Goal: Task Accomplishment & Management: Use online tool/utility

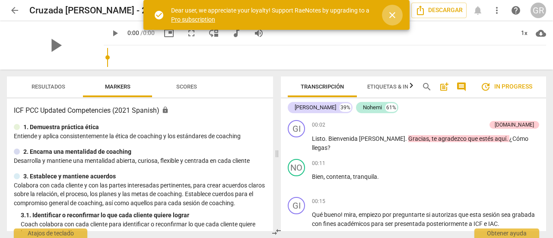
click at [391, 12] on span "close" at bounding box center [392, 15] width 10 height 10
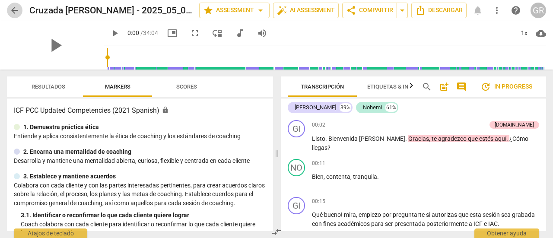
click at [14, 8] on span "arrow_back" at bounding box center [15, 10] width 10 height 10
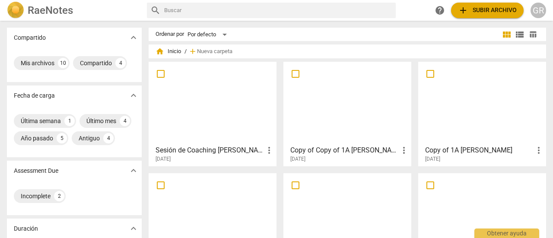
click at [58, 11] on h2 "RaeNotes" at bounding box center [50, 10] width 45 height 12
click at [487, 5] on span "add Subir archivo" at bounding box center [487, 10] width 59 height 10
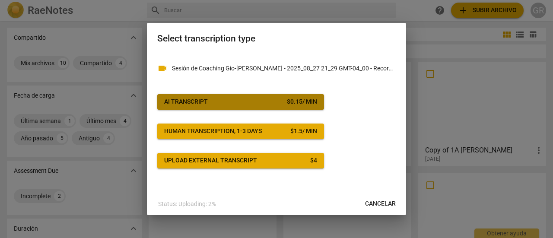
click at [227, 103] on span "AI Transcript $ 0.15 / min" at bounding box center [240, 102] width 153 height 9
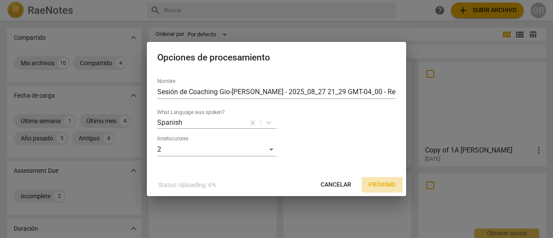
click at [379, 188] on span "Próximo" at bounding box center [382, 185] width 27 height 9
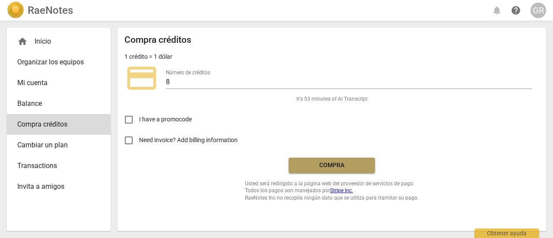
click at [339, 167] on span "Compra" at bounding box center [332, 165] width 73 height 9
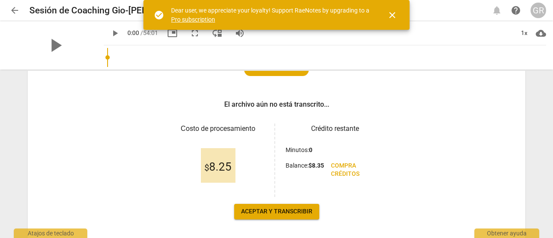
scroll to position [151, 0]
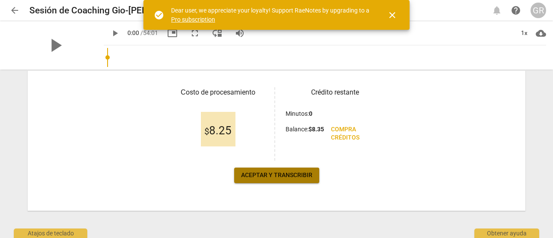
click at [283, 175] on span "Aceptar y transcribir" at bounding box center [276, 175] width 71 height 9
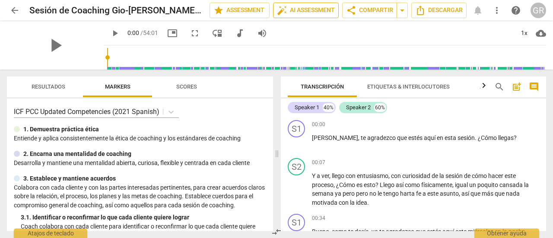
click at [304, 12] on span "auto_fix_high AI Assessment" at bounding box center [306, 10] width 58 height 10
click at [318, 107] on div "Speaker 1" at bounding box center [307, 107] width 25 height 9
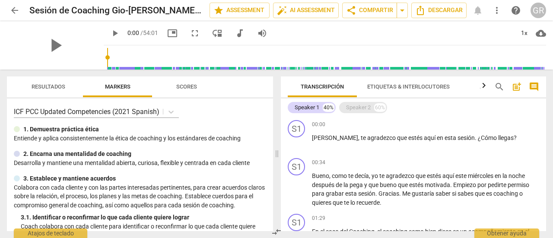
click at [352, 105] on div "Speaker 2" at bounding box center [358, 107] width 25 height 9
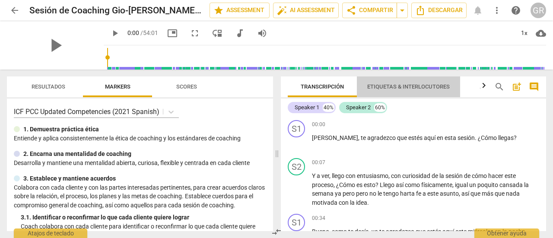
click at [400, 87] on span "Etiquetas & Interlocutores" at bounding box center [408, 86] width 83 height 6
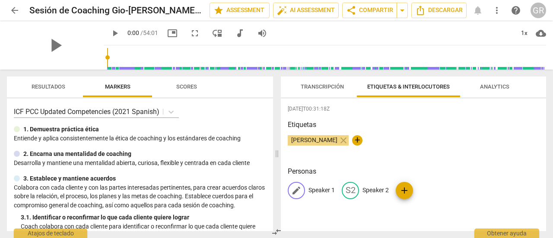
click at [323, 192] on p "Speaker 1" at bounding box center [322, 190] width 26 height 9
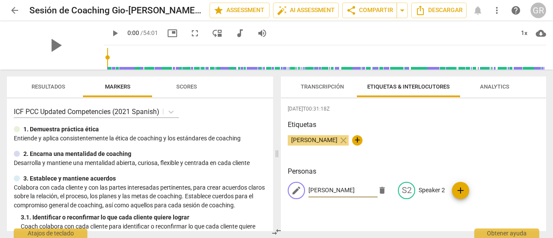
type input "[PERSON_NAME]"
click at [352, 140] on span "+" at bounding box center [357, 140] width 10 height 10
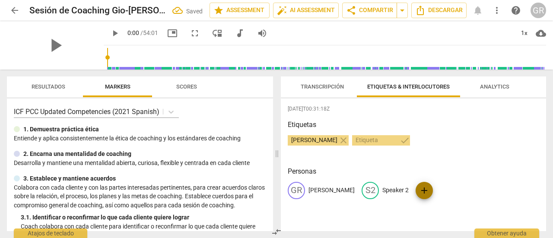
click at [419, 189] on span "add" at bounding box center [424, 190] width 10 height 10
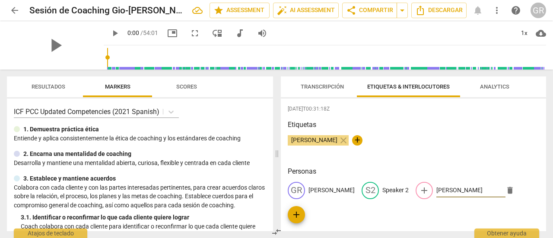
type input "[PERSON_NAME]"
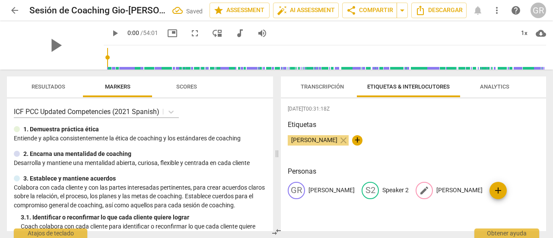
click at [419, 193] on span "edit" at bounding box center [424, 190] width 10 height 10
click at [506, 188] on span "delete" at bounding box center [510, 190] width 9 height 9
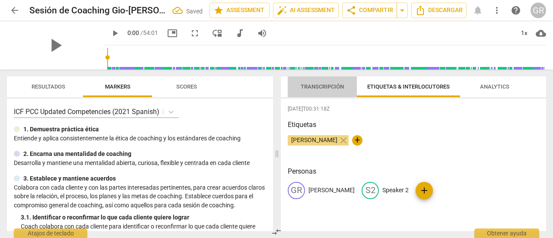
click at [324, 88] on span "Transcripción" at bounding box center [322, 86] width 43 height 6
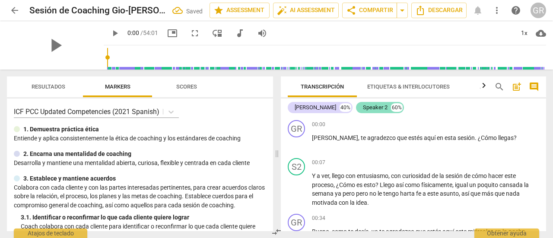
click at [363, 108] on div "Speaker 2" at bounding box center [375, 107] width 25 height 9
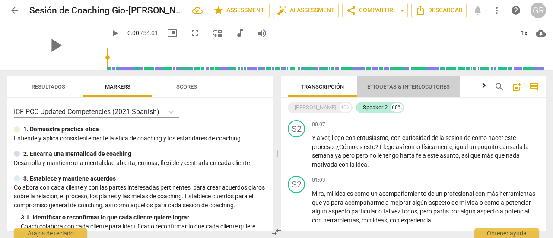
click at [387, 85] on span "Etiquetas & Interlocutores" at bounding box center [408, 86] width 83 height 6
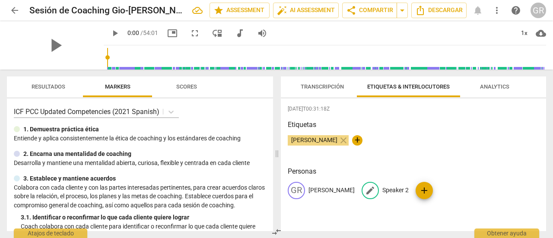
click at [382, 187] on p "Speaker 2" at bounding box center [395, 190] width 26 height 9
type input "[PERSON_NAME]"
click at [318, 193] on p "[PERSON_NAME]" at bounding box center [332, 190] width 46 height 9
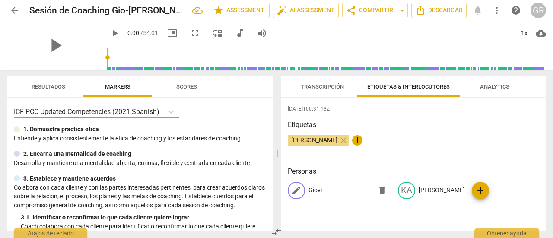
type input "Giovi"
click at [404, 155] on div "Etiquetas [PERSON_NAME] close +" at bounding box center [413, 140] width 251 height 40
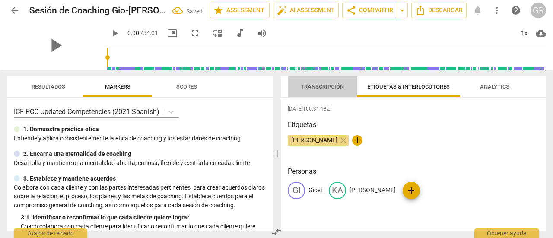
click at [319, 83] on span "Transcripción" at bounding box center [322, 86] width 43 height 6
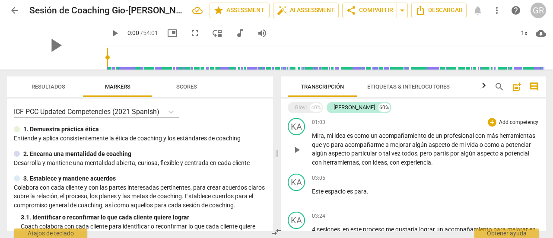
scroll to position [49, 0]
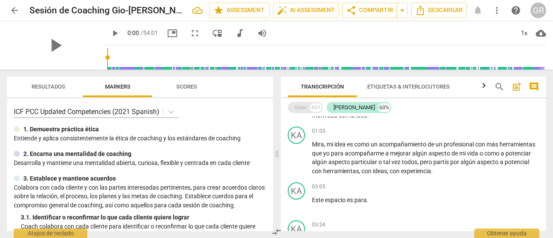
click at [301, 107] on div "Giovi" at bounding box center [301, 107] width 12 height 9
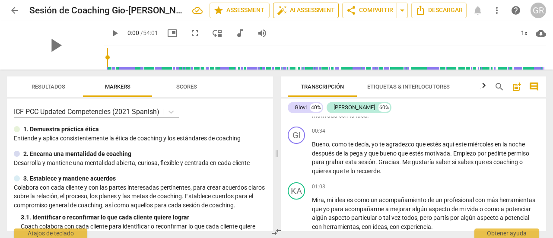
click at [302, 9] on span "auto_fix_high AI Assessment" at bounding box center [306, 10] width 58 height 10
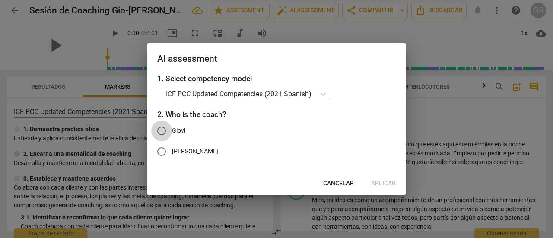
click at [159, 129] on input "Giovi" at bounding box center [161, 131] width 21 height 21
radio input "true"
click at [391, 179] on span "Aplicar" at bounding box center [383, 183] width 25 height 9
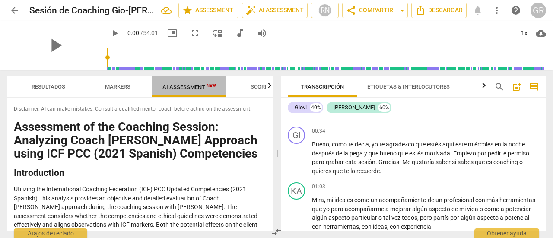
click at [188, 86] on span "AI Assessment New" at bounding box center [189, 87] width 54 height 6
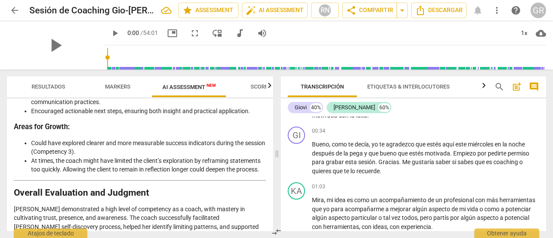
scroll to position [2107, 0]
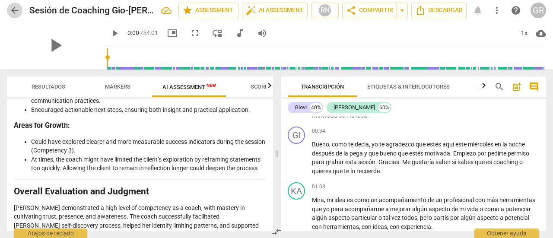
click at [13, 8] on span "arrow_back" at bounding box center [15, 10] width 10 height 10
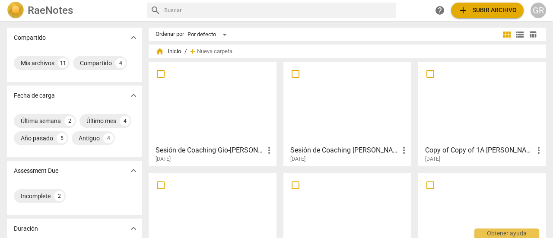
click at [341, 150] on h3 "Sesión de Coaching [PERSON_NAME] - 2025_09_01 20_46 GMT-04_00 - Recording" at bounding box center [344, 150] width 108 height 10
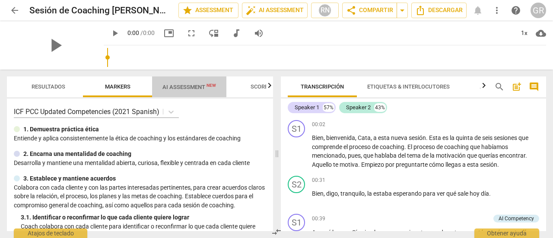
click at [177, 87] on span "AI Assessment New" at bounding box center [189, 87] width 54 height 6
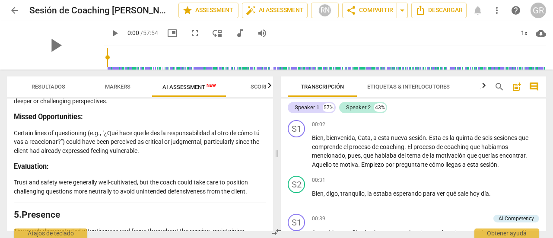
scroll to position [1042, 0]
click at [19, 8] on span "arrow_back" at bounding box center [15, 10] width 10 height 10
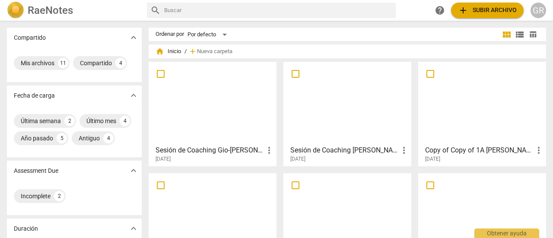
click at [217, 149] on h3 "Sesión de Coaching Gio-[PERSON_NAME] - 2025_08_27 21_29 GMT-04_00 - Recording" at bounding box center [210, 150] width 108 height 10
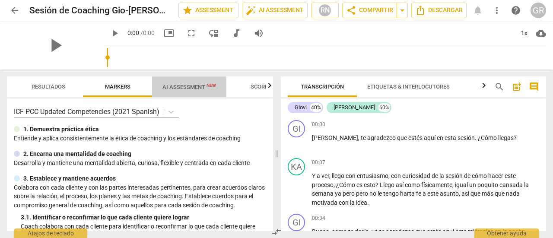
click at [178, 87] on span "AI Assessment New" at bounding box center [189, 87] width 54 height 6
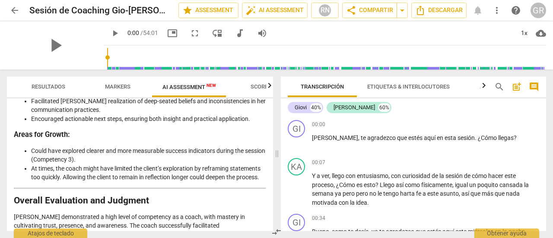
scroll to position [2107, 0]
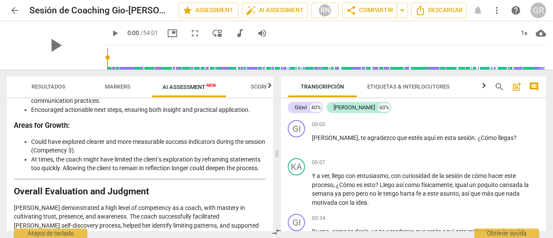
click at [196, 204] on p "[PERSON_NAME] demonstrated a high level of competency as a coach, with mastery …" at bounding box center [140, 230] width 252 height 53
click at [402, 191] on span "harta" at bounding box center [408, 193] width 16 height 7
click at [181, 204] on p "[PERSON_NAME] demonstrated a high level of competency as a coach, with mastery …" at bounding box center [140, 230] width 252 height 53
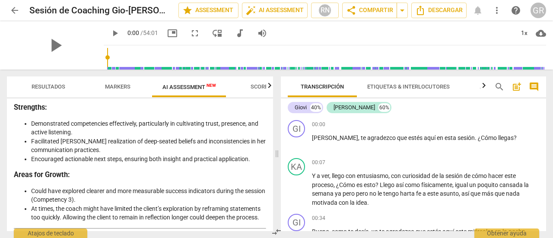
scroll to position [2061, 0]
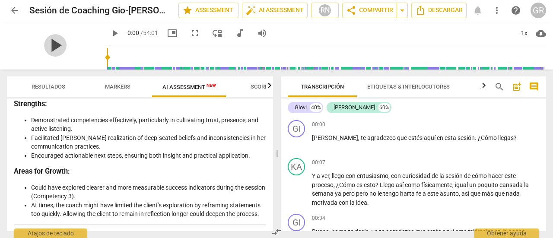
click at [47, 42] on span "play_arrow" at bounding box center [55, 45] width 22 height 22
click at [47, 42] on span "pause" at bounding box center [55, 45] width 22 height 22
type input "1"
click at [47, 42] on span "play_arrow" at bounding box center [55, 45] width 22 height 22
click at [46, 44] on span "pause" at bounding box center [55, 45] width 22 height 22
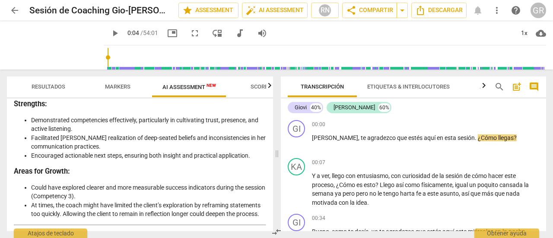
type input "5"
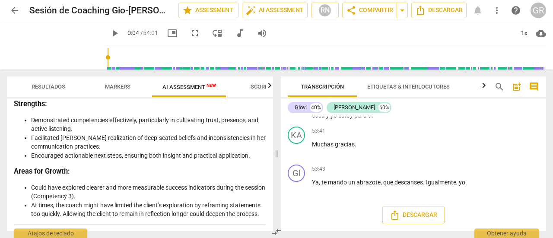
scroll to position [6544, 0]
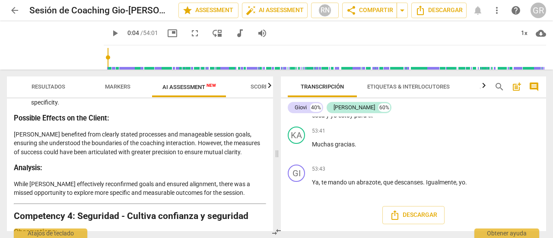
scroll to position [695, 0]
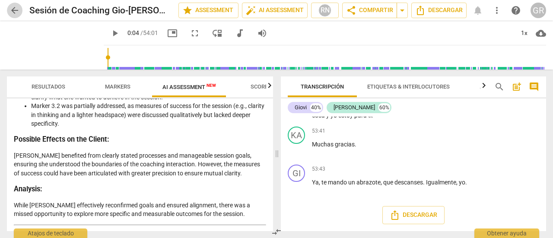
click at [10, 10] on span "arrow_back" at bounding box center [15, 10] width 10 height 10
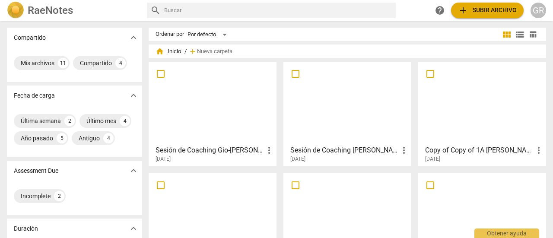
click at [348, 121] on div at bounding box center [347, 103] width 122 height 76
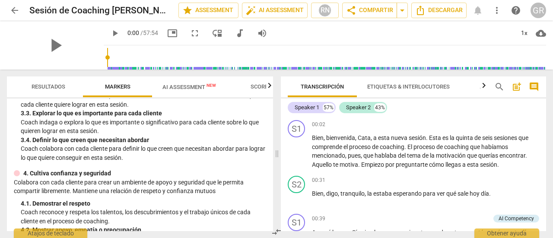
scroll to position [162, 0]
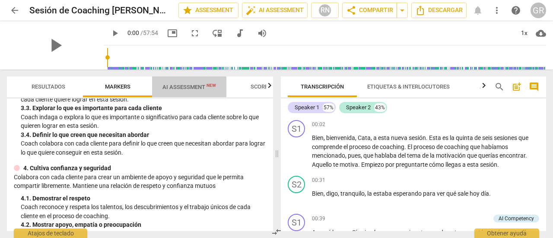
click at [182, 83] on span "AI Assessment New" at bounding box center [189, 86] width 74 height 13
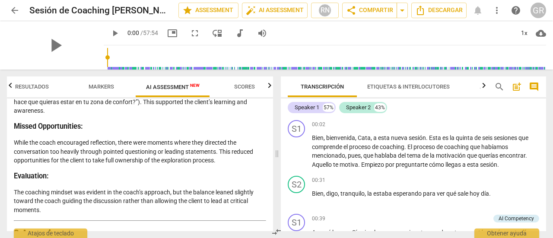
scroll to position [514, 0]
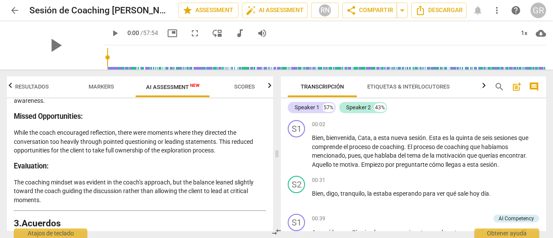
click at [237, 141] on p "While the coach encouraged reflection, there were moments where they directed t…" at bounding box center [140, 141] width 252 height 27
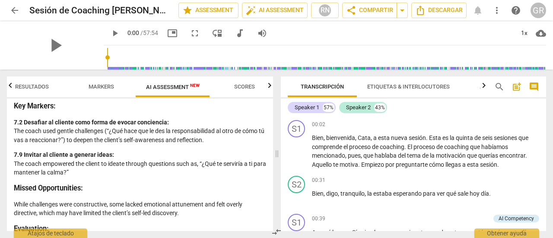
scroll to position [1646, 0]
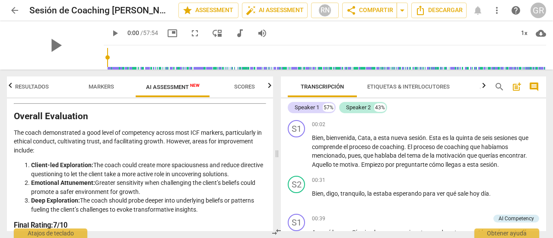
scroll to position [2018, 0]
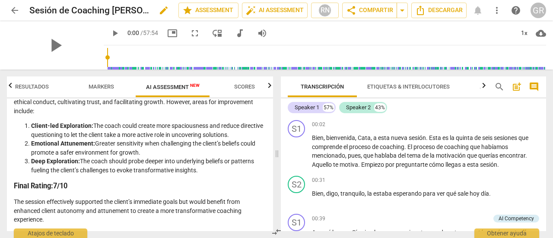
click at [128, 11] on h2 "Sesión de Coaching [PERSON_NAME] - 2025_09_01 20_46 GMT-04_00 - Recording" at bounding box center [89, 10] width 120 height 11
click at [13, 11] on span "arrow_back" at bounding box center [15, 10] width 10 height 10
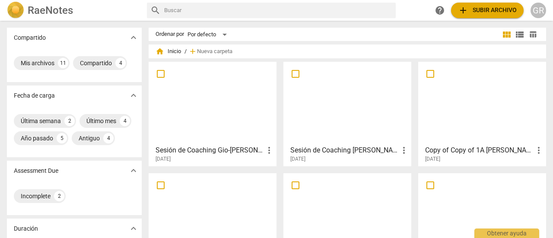
click at [47, 8] on h2 "RaeNotes" at bounding box center [50, 10] width 45 height 12
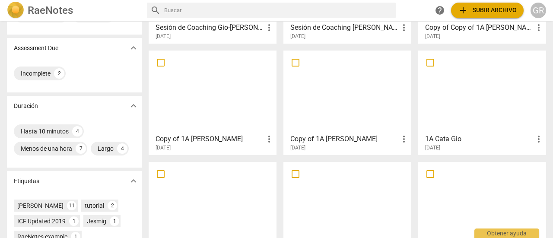
scroll to position [218, 0]
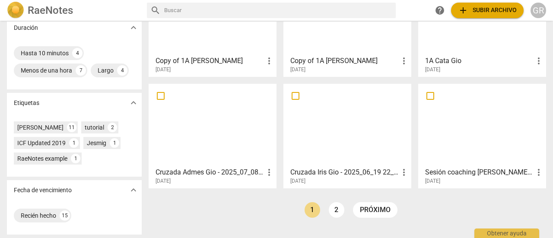
click at [194, 121] on div at bounding box center [213, 125] width 122 height 76
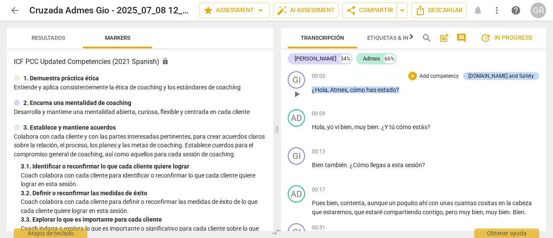
scroll to position [269, 0]
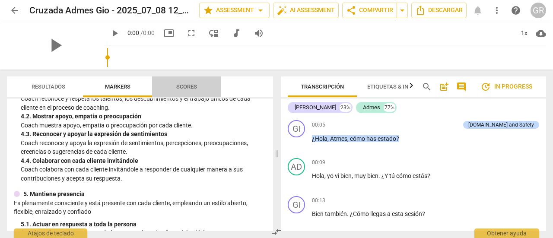
click at [190, 87] on span "Scores" at bounding box center [186, 86] width 21 height 6
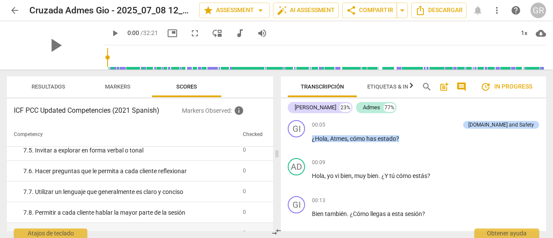
scroll to position [849, 0]
click at [410, 85] on icon "button" at bounding box center [411, 85] width 10 height 10
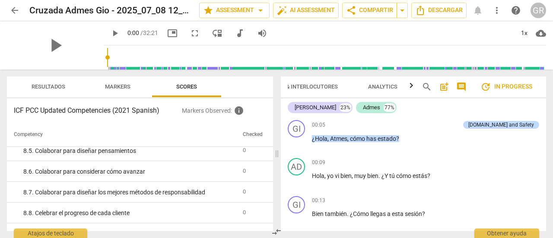
scroll to position [0, 120]
click at [362, 83] on span "Analytics" at bounding box center [374, 86] width 29 height 6
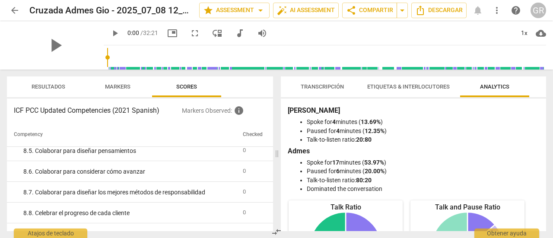
scroll to position [0, 0]
click at [123, 87] on span "Markers" at bounding box center [117, 86] width 25 height 6
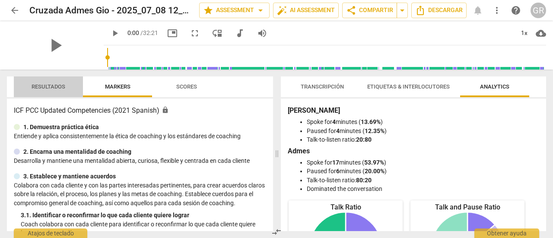
click at [58, 85] on span "Resultados" at bounding box center [49, 86] width 34 height 6
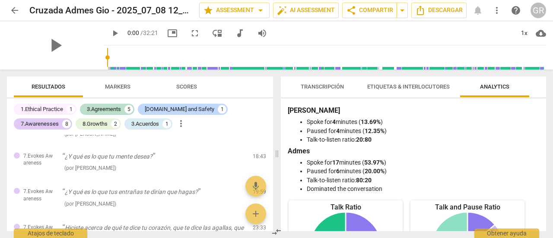
scroll to position [713, 0]
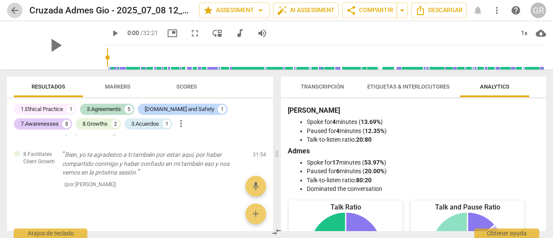
click at [10, 11] on span "arrow_back" at bounding box center [15, 10] width 10 height 10
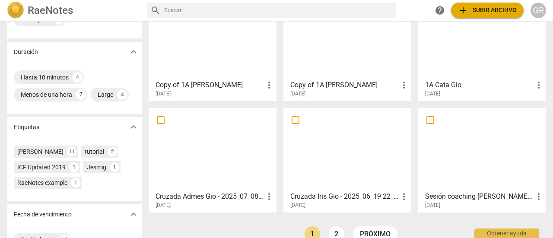
scroll to position [218, 0]
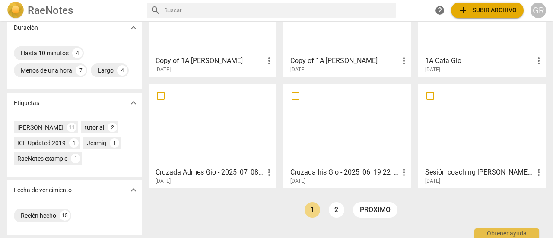
click at [181, 116] on div at bounding box center [213, 125] width 122 height 76
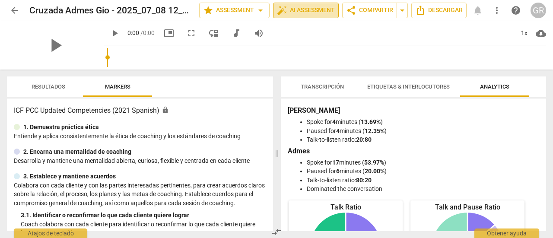
click at [311, 8] on span "auto_fix_high AI Assessment" at bounding box center [306, 10] width 58 height 10
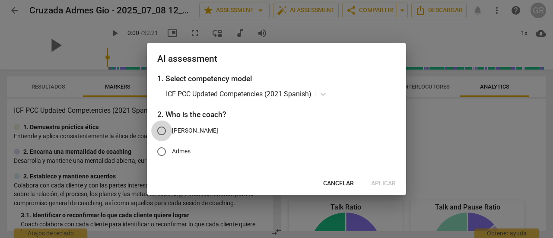
click at [161, 127] on input "[PERSON_NAME]" at bounding box center [161, 131] width 21 height 21
radio input "true"
click at [378, 185] on span "Aplicar" at bounding box center [383, 183] width 25 height 9
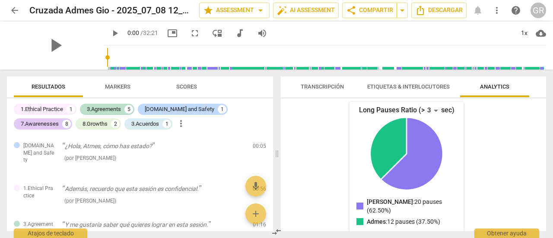
scroll to position [265, 0]
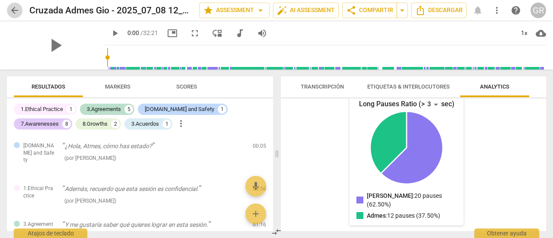
click at [15, 8] on span "arrow_back" at bounding box center [15, 10] width 10 height 10
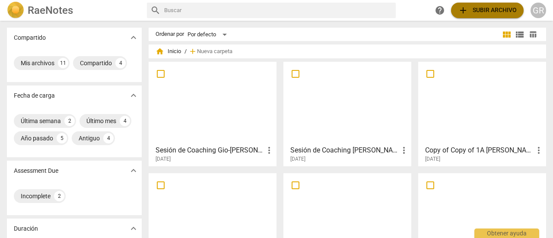
click at [490, 15] on span "add Subir archivo" at bounding box center [487, 10] width 59 height 10
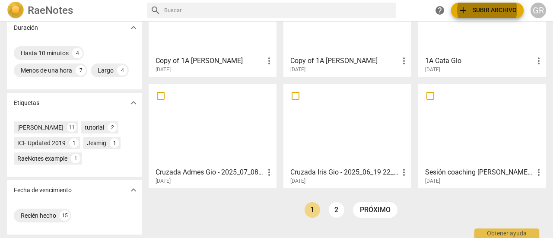
scroll to position [218, 0]
click at [339, 202] on link "2" at bounding box center [337, 210] width 16 height 16
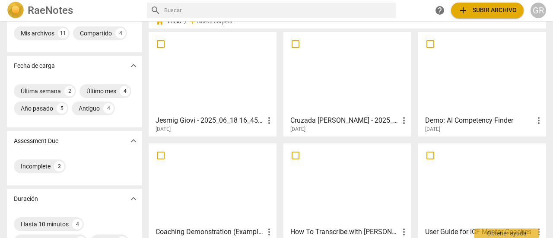
scroll to position [33, 0]
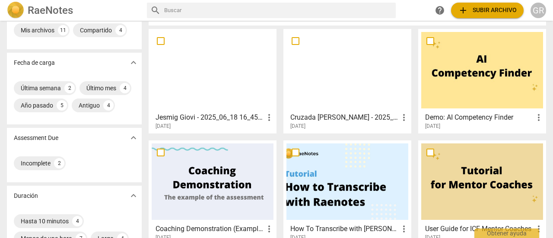
click at [487, 112] on h3 "Demo: AI Competency Finder" at bounding box center [479, 117] width 108 height 10
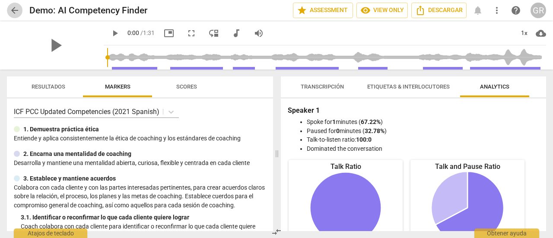
click at [13, 15] on span "arrow_back" at bounding box center [15, 10] width 10 height 10
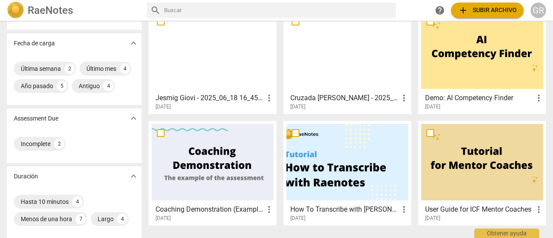
scroll to position [151, 0]
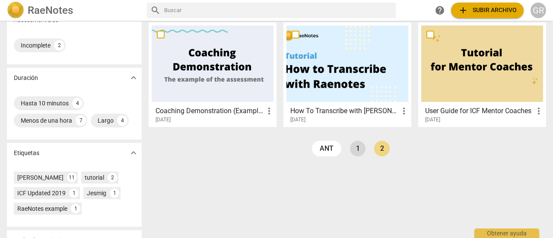
click at [355, 152] on link "1" at bounding box center [358, 149] width 16 height 16
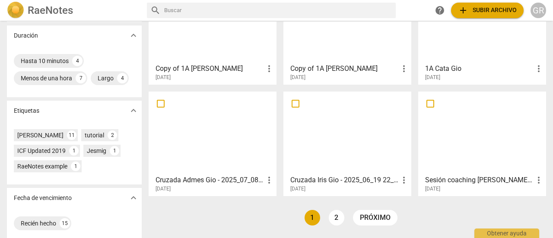
scroll to position [218, 0]
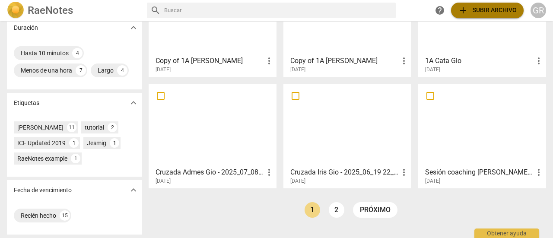
click at [477, 10] on span "add Subir archivo" at bounding box center [487, 10] width 59 height 10
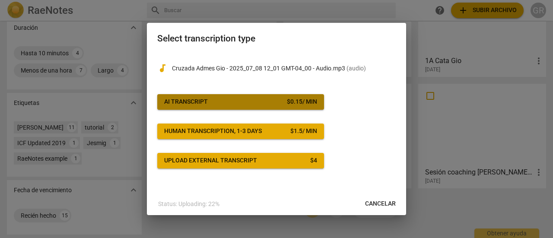
click at [219, 108] on button "AI Transcript $ 0.15 / min" at bounding box center [240, 102] width 167 height 16
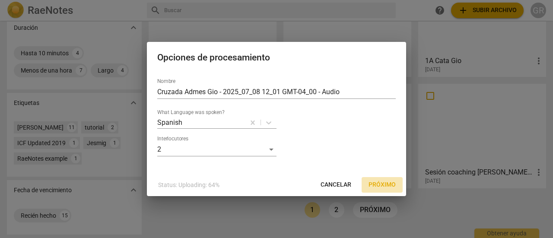
click at [389, 186] on span "Próximo" at bounding box center [382, 185] width 27 height 9
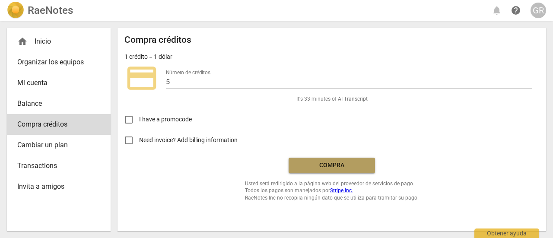
click at [339, 166] on span "Compra" at bounding box center [332, 165] width 73 height 9
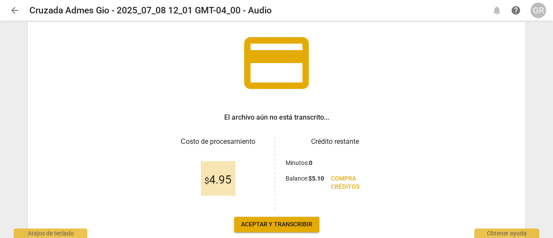
scroll to position [54, 0]
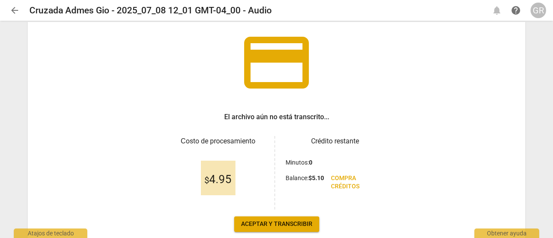
click at [283, 223] on span "Aceptar y transcribir" at bounding box center [276, 224] width 71 height 9
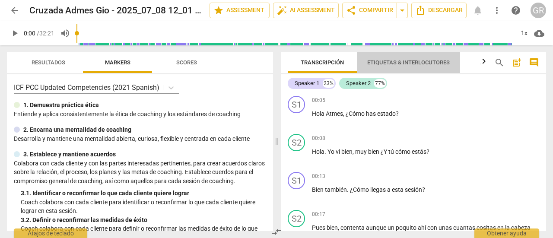
click at [403, 62] on span "Etiquetas & Interlocutores" at bounding box center [408, 62] width 83 height 6
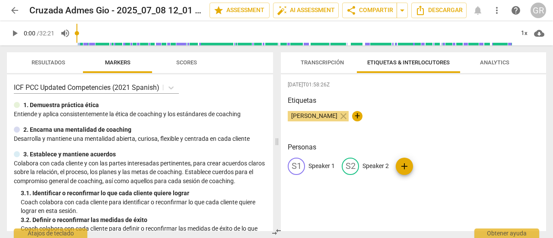
click at [318, 166] on p "Speaker 1" at bounding box center [322, 166] width 26 height 9
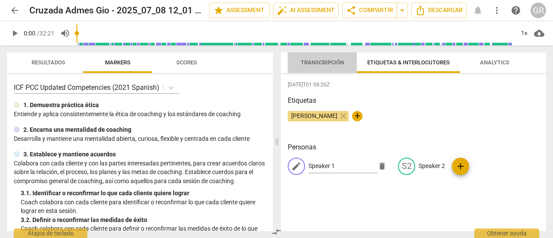
click at [321, 67] on span "Transcripción" at bounding box center [322, 63] width 64 height 12
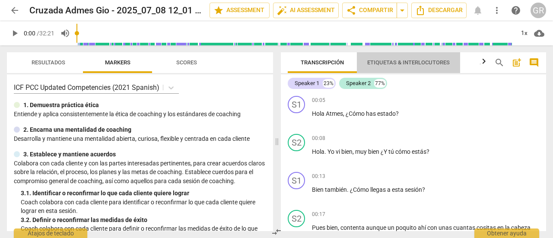
click at [399, 68] on span "Etiquetas & Interlocutores" at bounding box center [408, 63] width 103 height 12
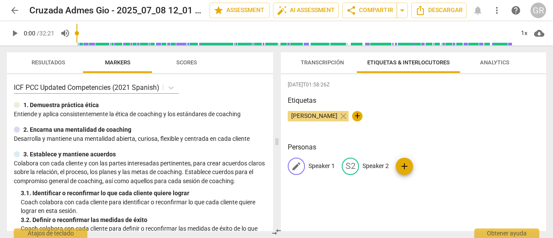
click at [320, 165] on p "Speaker 1" at bounding box center [322, 166] width 26 height 9
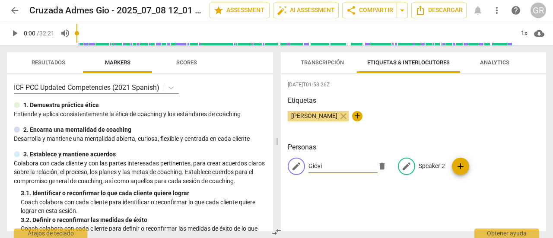
type input "Giovi"
click at [430, 166] on p "Speaker 2" at bounding box center [432, 166] width 26 height 9
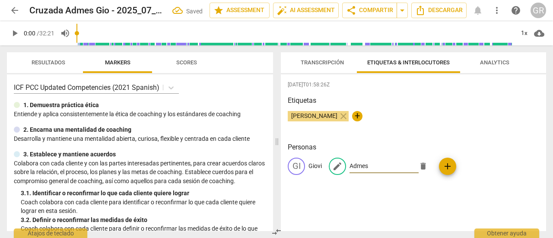
type input "Admes"
click at [429, 127] on div "Giovi Rivera close +" at bounding box center [413, 119] width 251 height 17
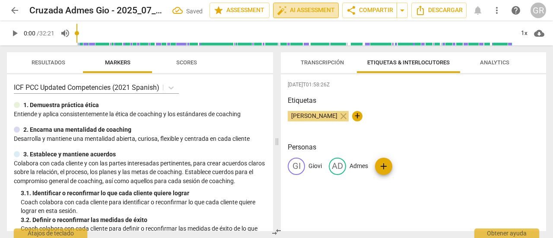
click at [302, 8] on span "auto_fix_high AI Assessment" at bounding box center [306, 10] width 58 height 10
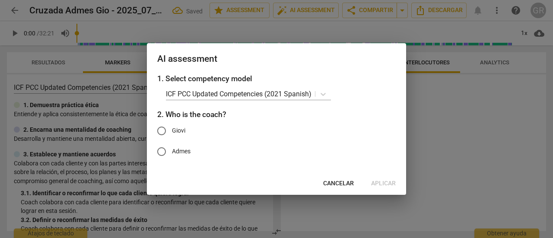
click at [176, 131] on span "Giovi" at bounding box center [178, 130] width 13 height 9
click at [172, 131] on input "Giovi" at bounding box center [161, 131] width 21 height 21
radio input "true"
click at [380, 182] on span "Aplicar" at bounding box center [383, 183] width 25 height 9
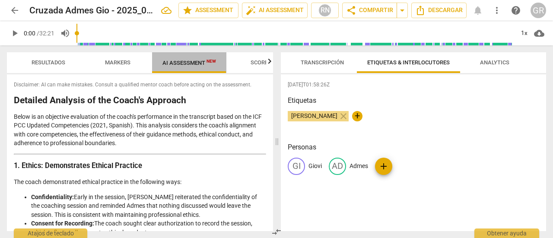
click at [195, 60] on span "AI Assessment New" at bounding box center [189, 63] width 54 height 6
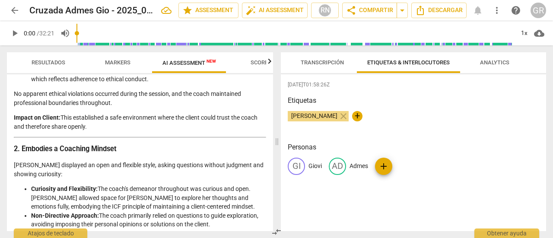
scroll to position [0, 0]
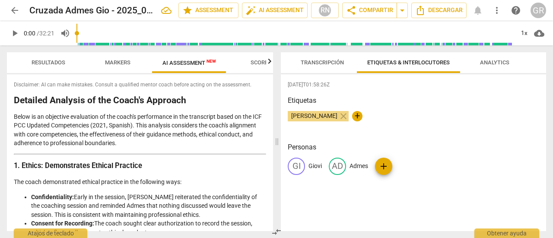
click at [88, 129] on p "Below is an objective evaluation of the coach's performance in the transcript b…" at bounding box center [140, 129] width 252 height 35
